Goal: Use online tool/utility: Utilize a website feature to perform a specific function

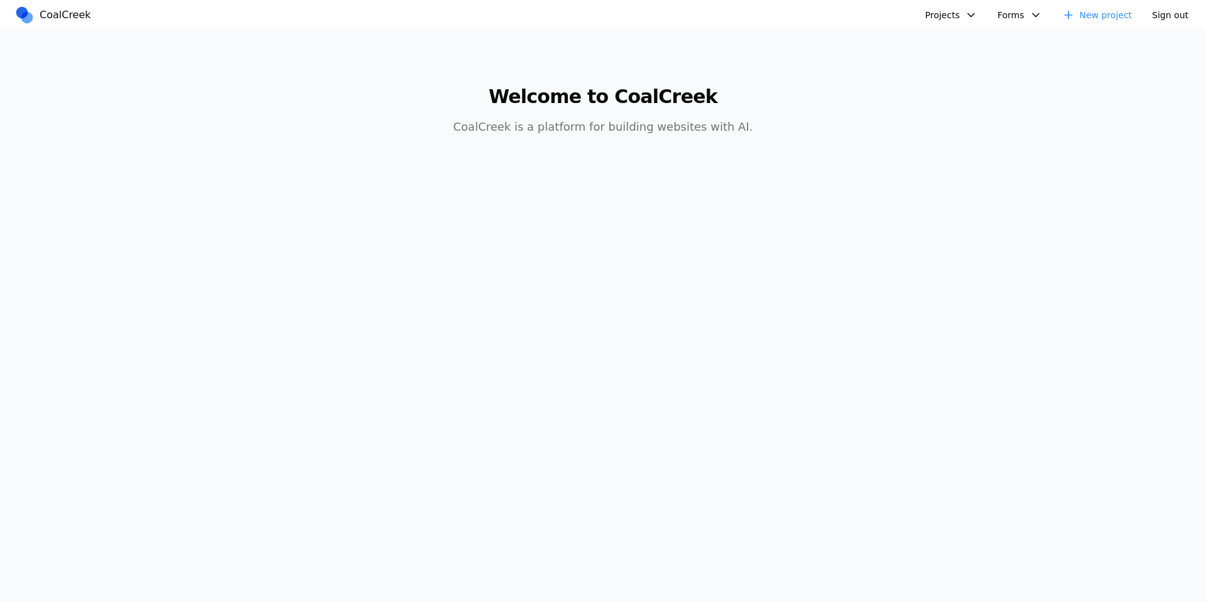
click at [961, 18] on button "Projects" at bounding box center [951, 15] width 67 height 19
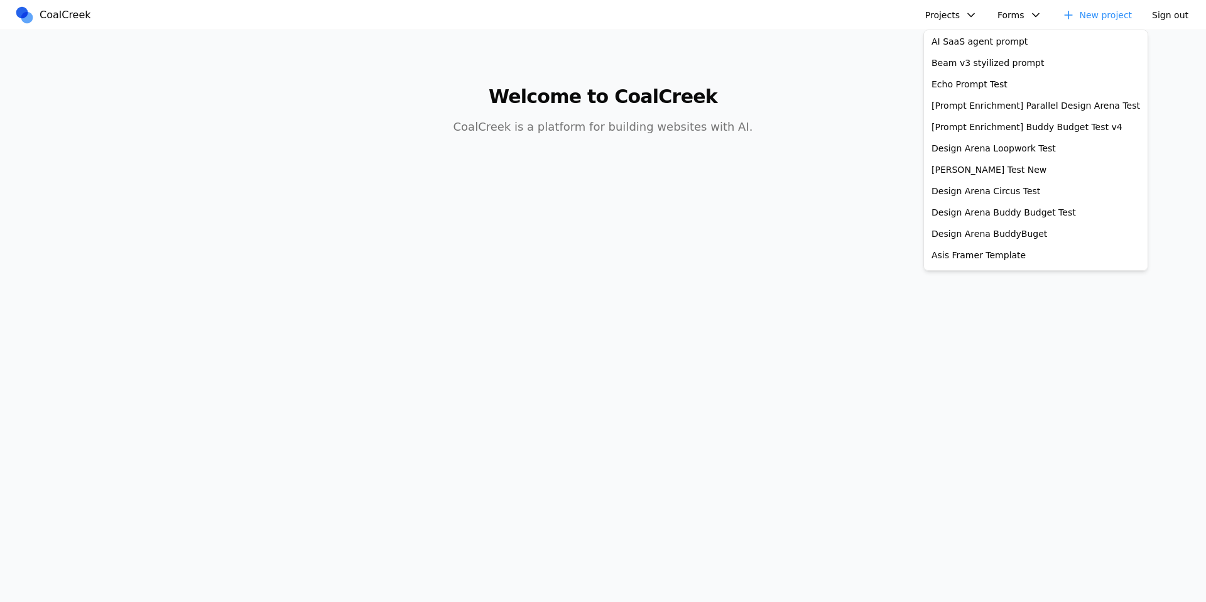
scroll to position [384, 0]
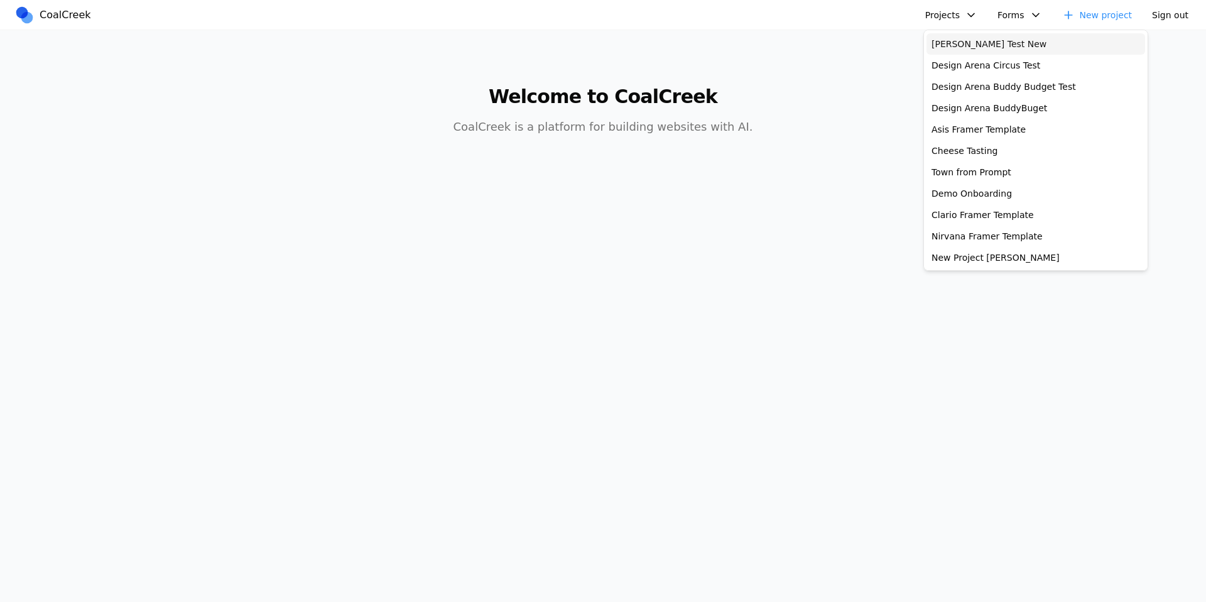
click at [1007, 52] on link "[PERSON_NAME] Test New" at bounding box center [1036, 43] width 219 height 21
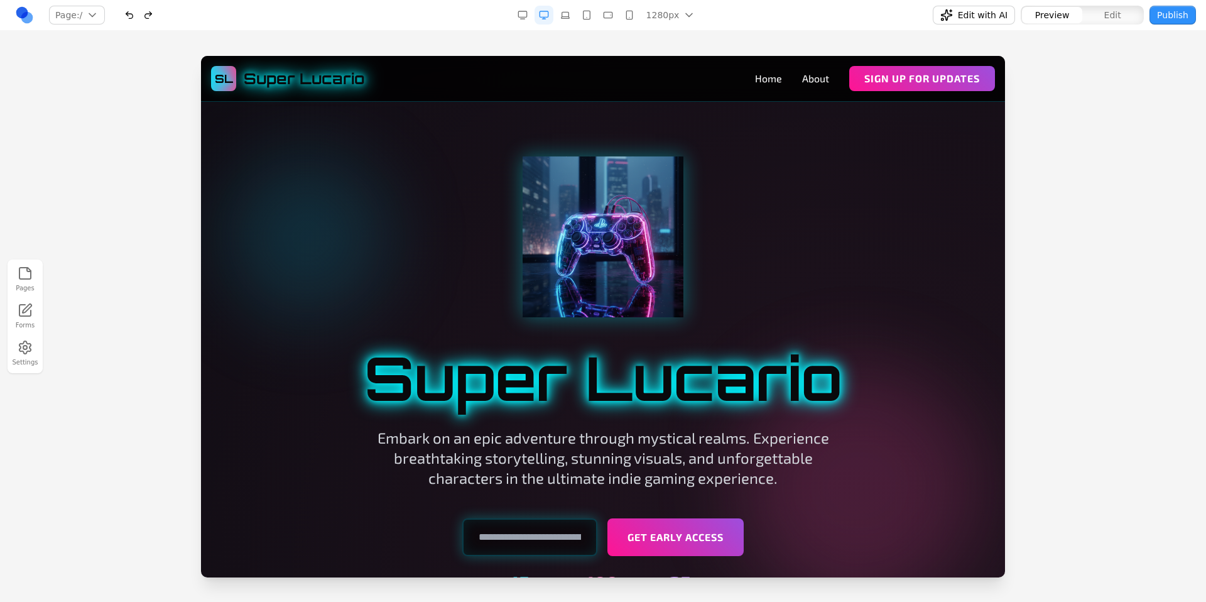
click at [138, 139] on div at bounding box center [603, 328] width 1206 height 545
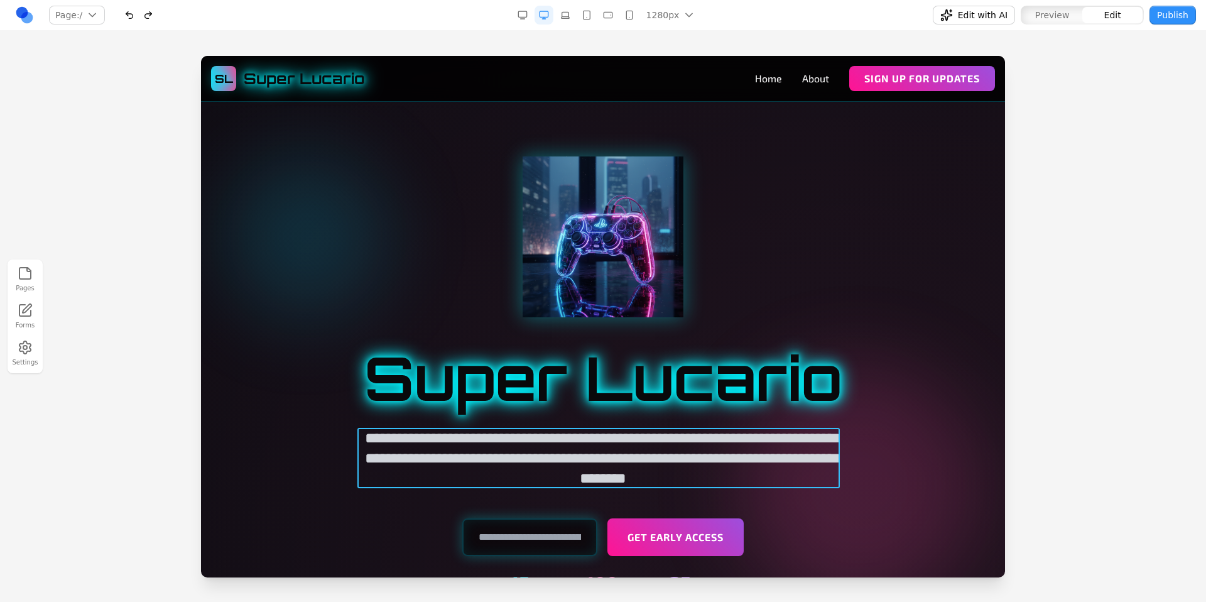
click at [776, 479] on p "**********" at bounding box center [603, 458] width 482 height 60
drag, startPoint x: 643, startPoint y: 480, endPoint x: 603, endPoint y: 481, distance: 39.6
click at [603, 481] on p "**********" at bounding box center [603, 458] width 482 height 60
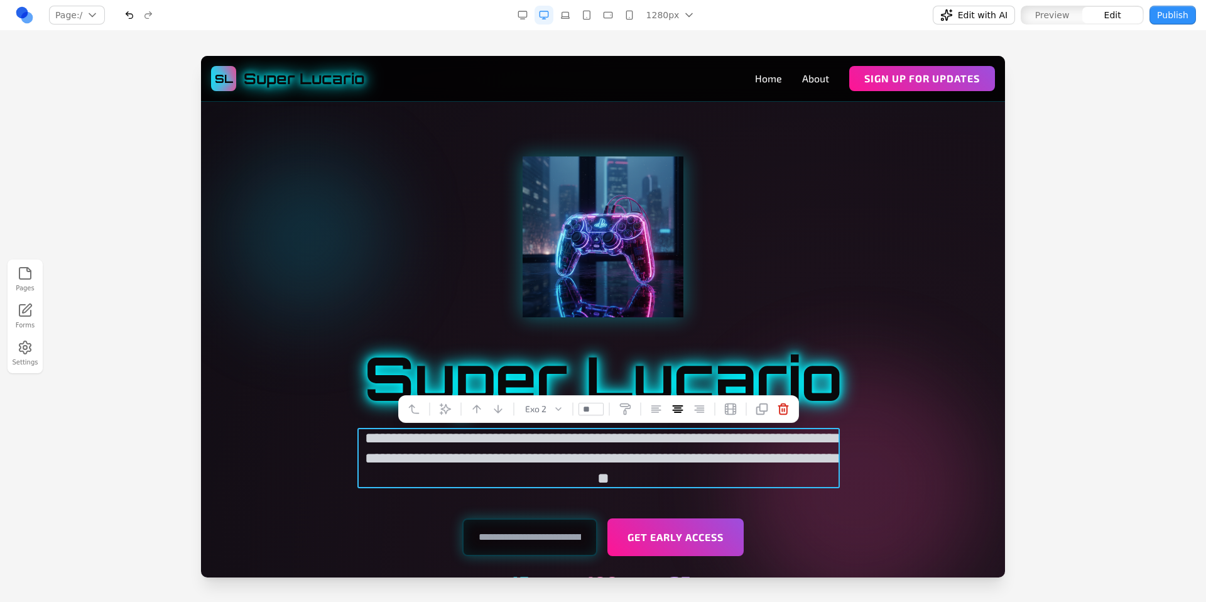
click at [821, 285] on div at bounding box center [603, 236] width 724 height 161
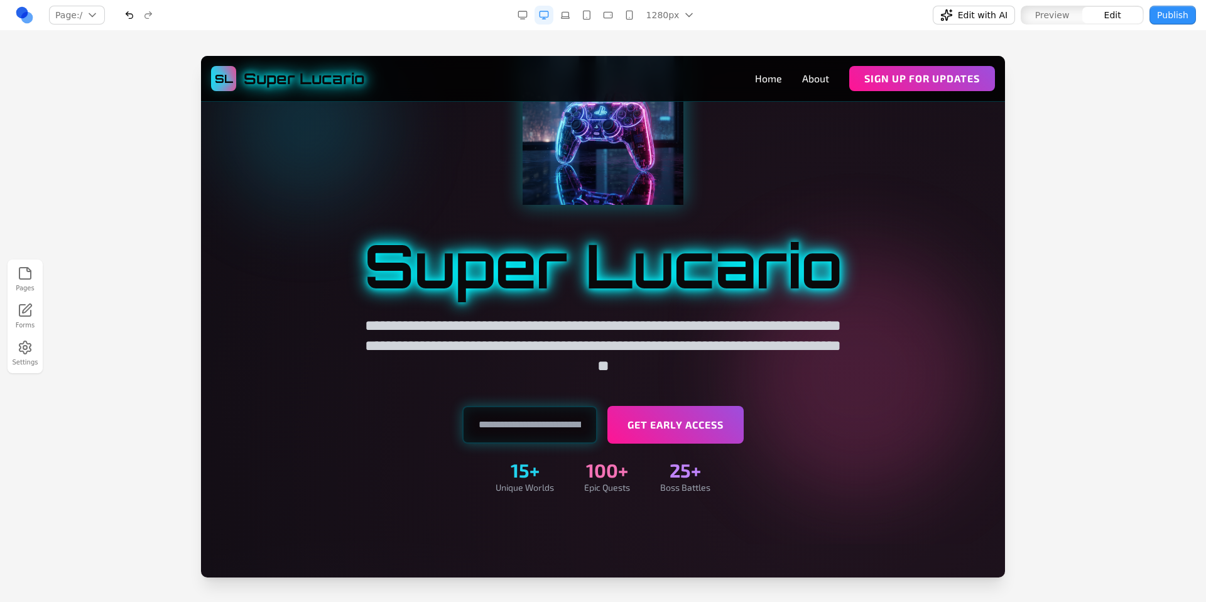
scroll to position [114, 0]
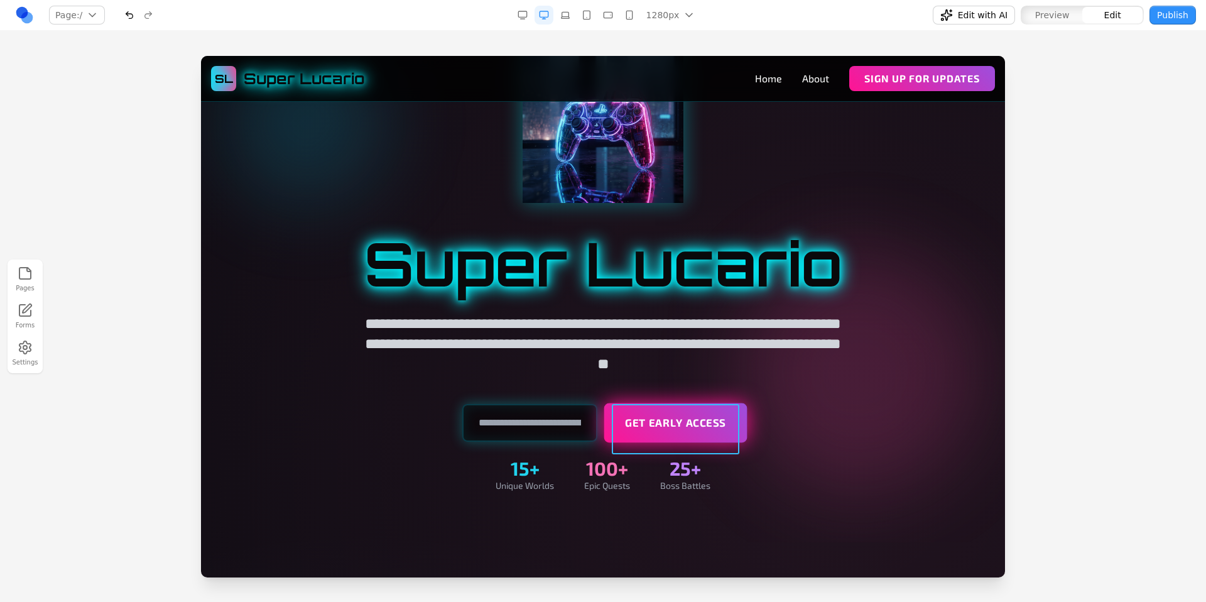
click at [722, 437] on button "Get Early Access" at bounding box center [675, 423] width 143 height 40
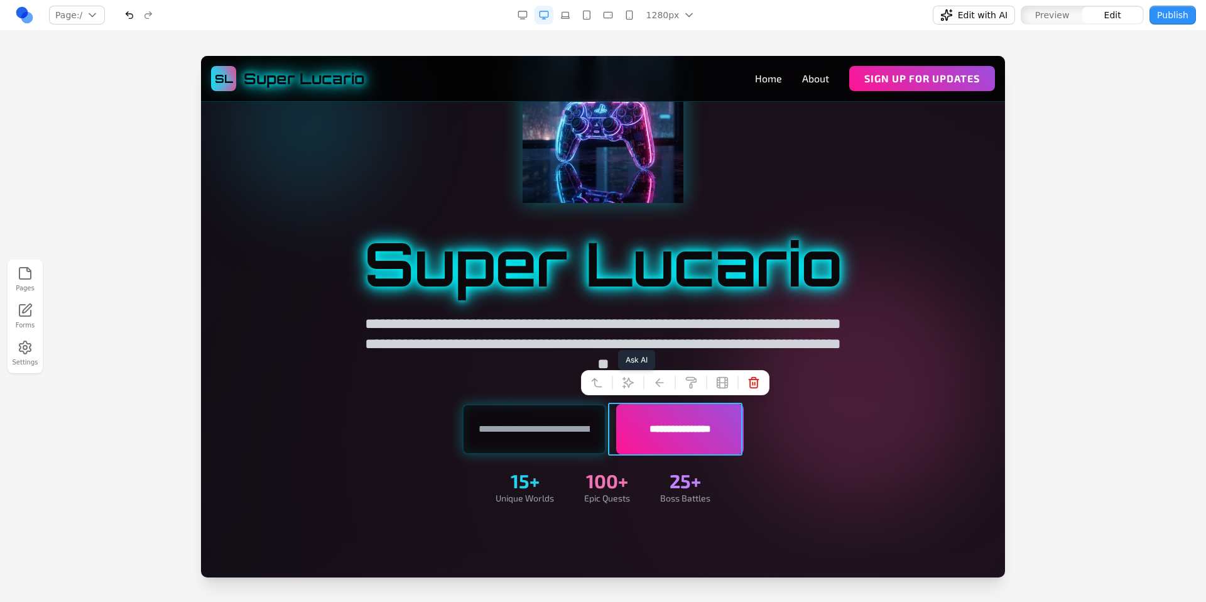
click at [623, 389] on button at bounding box center [628, 383] width 20 height 20
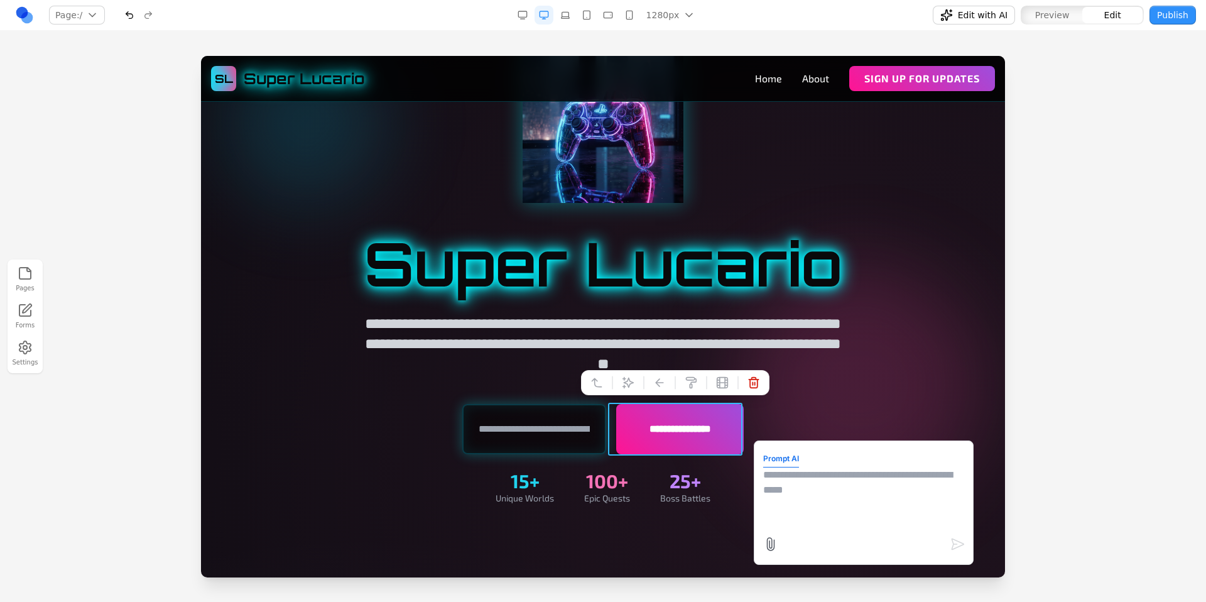
click at [812, 498] on textarea at bounding box center [863, 498] width 201 height 63
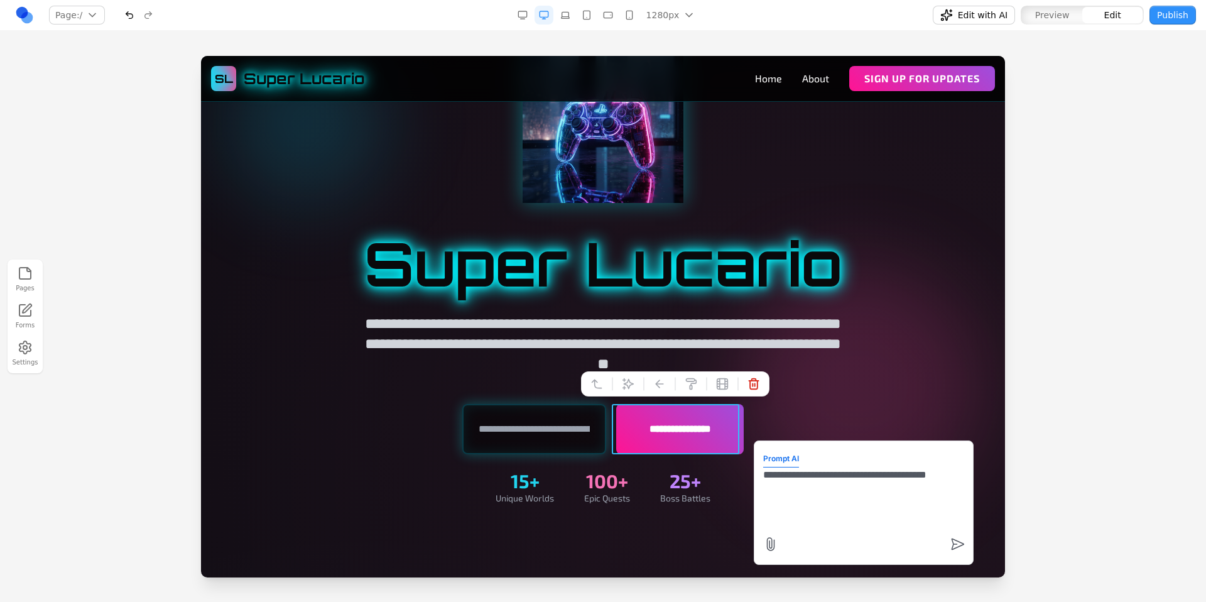
type textarea "**********"
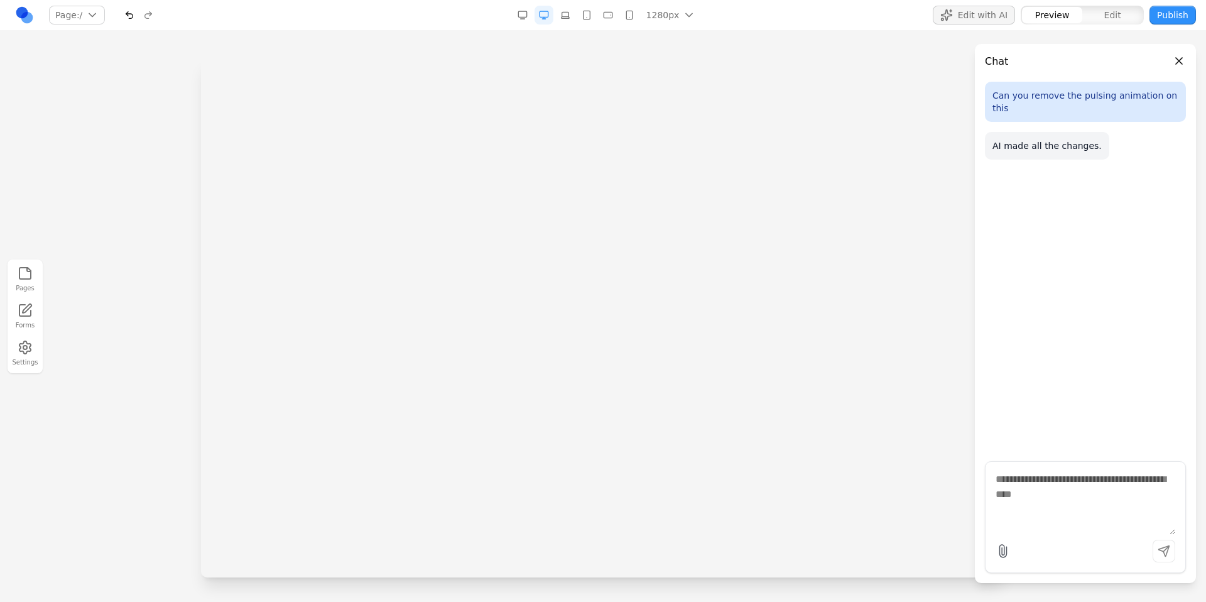
scroll to position [0, 0]
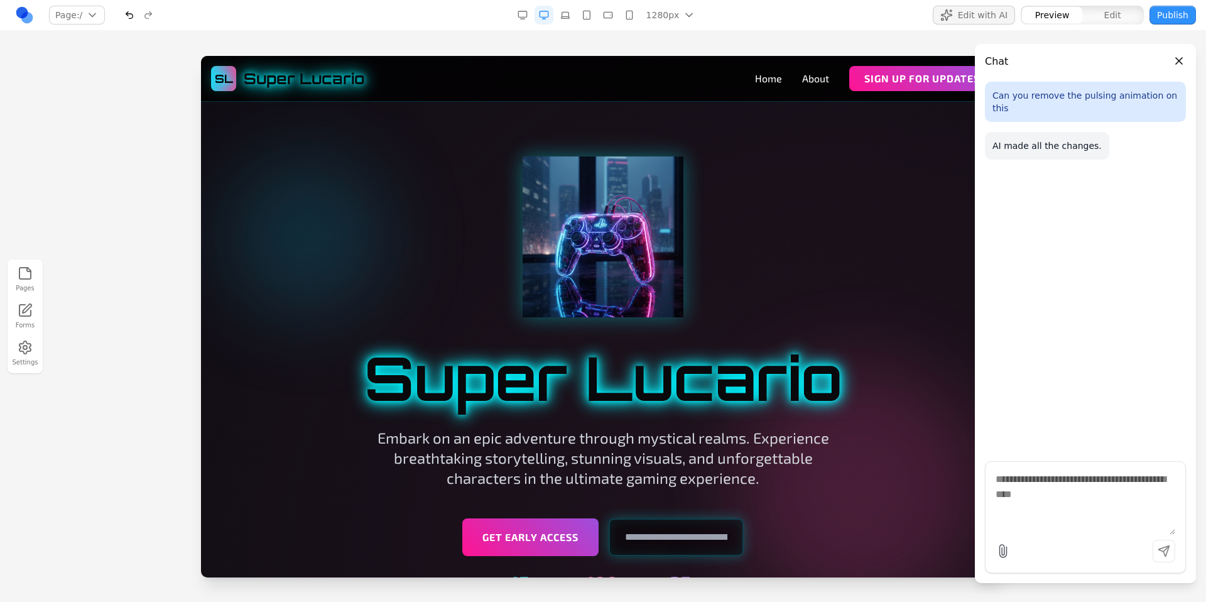
click at [1179, 63] on button "Close panel" at bounding box center [1179, 61] width 14 height 14
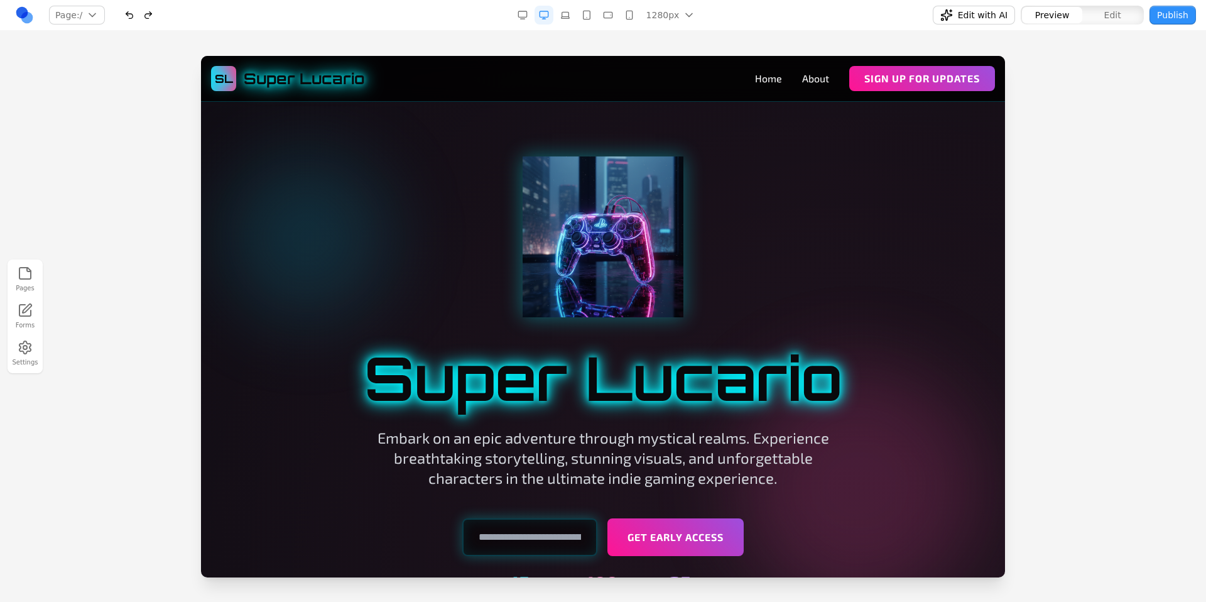
click at [777, 183] on div at bounding box center [603, 236] width 724 height 161
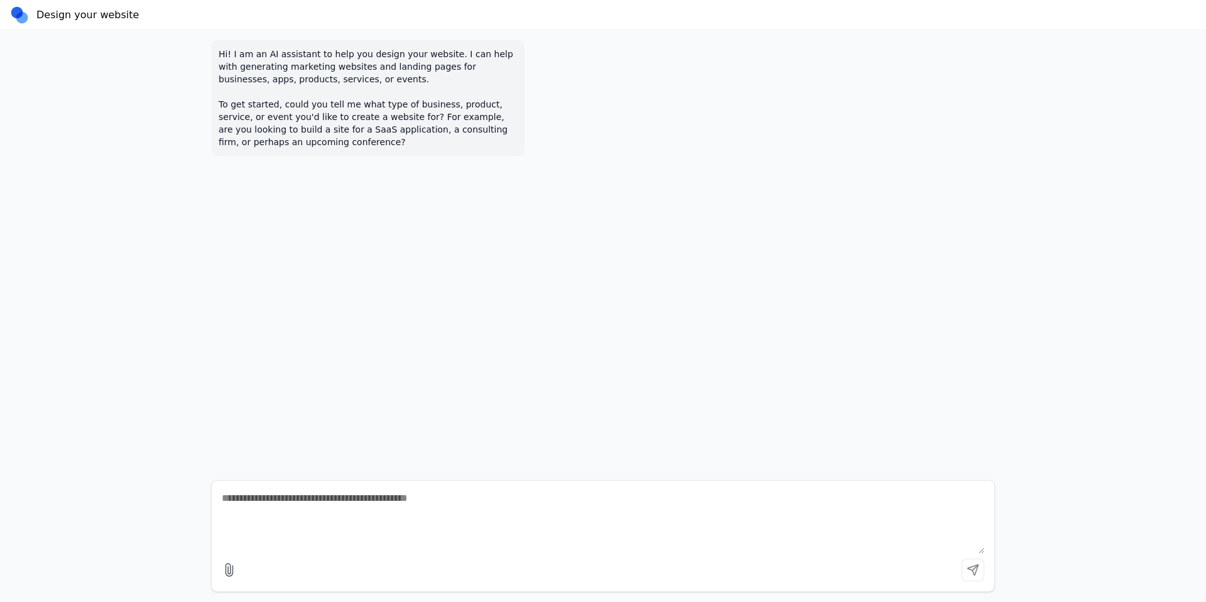
click at [662, 136] on div "Hi! I am an AI assistant to help you design your website. I can help with gener…" at bounding box center [603, 98] width 784 height 116
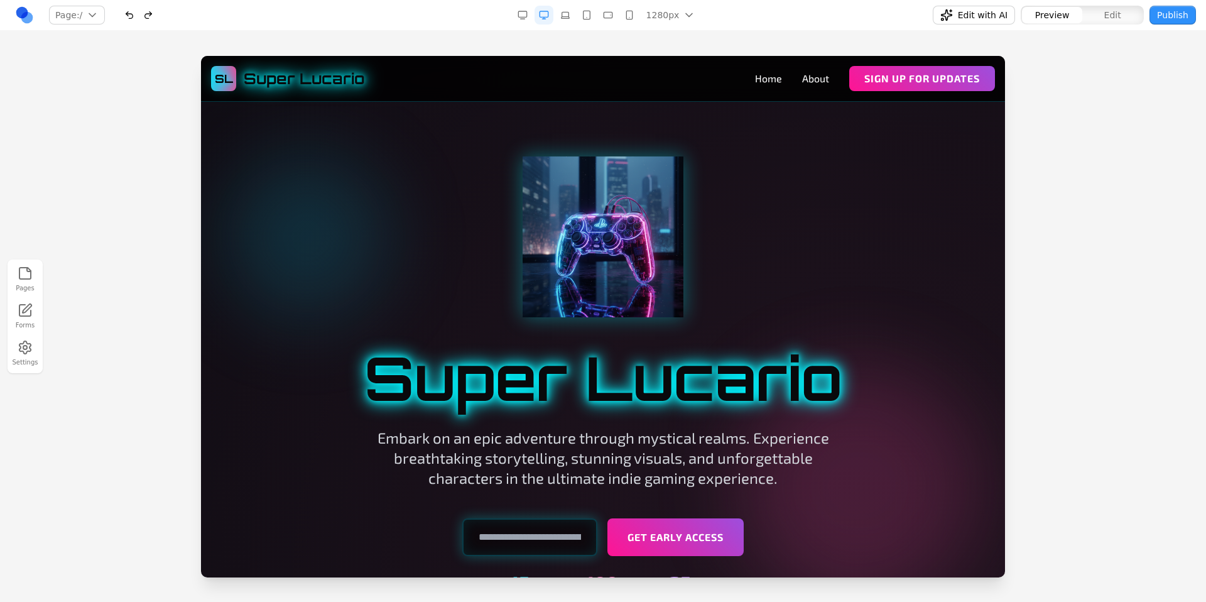
click at [1089, 160] on div at bounding box center [603, 328] width 1206 height 545
click at [1054, 166] on div at bounding box center [603, 328] width 1206 height 545
click at [1127, 202] on div at bounding box center [603, 328] width 1206 height 545
